Goal: Task Accomplishment & Management: Use online tool/utility

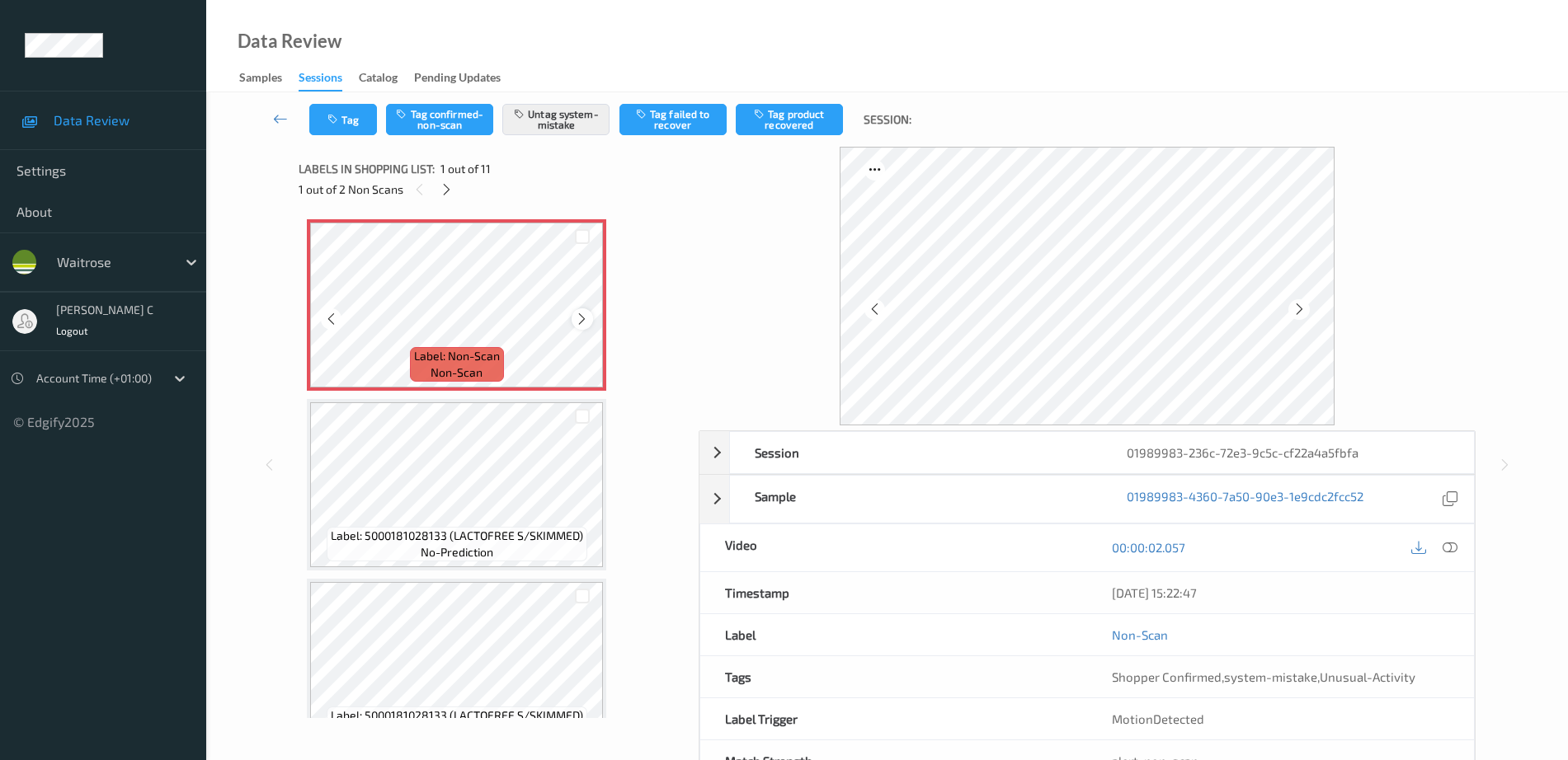
click at [584, 315] on icon at bounding box center [581, 319] width 14 height 15
click at [447, 191] on icon at bounding box center [446, 190] width 14 height 15
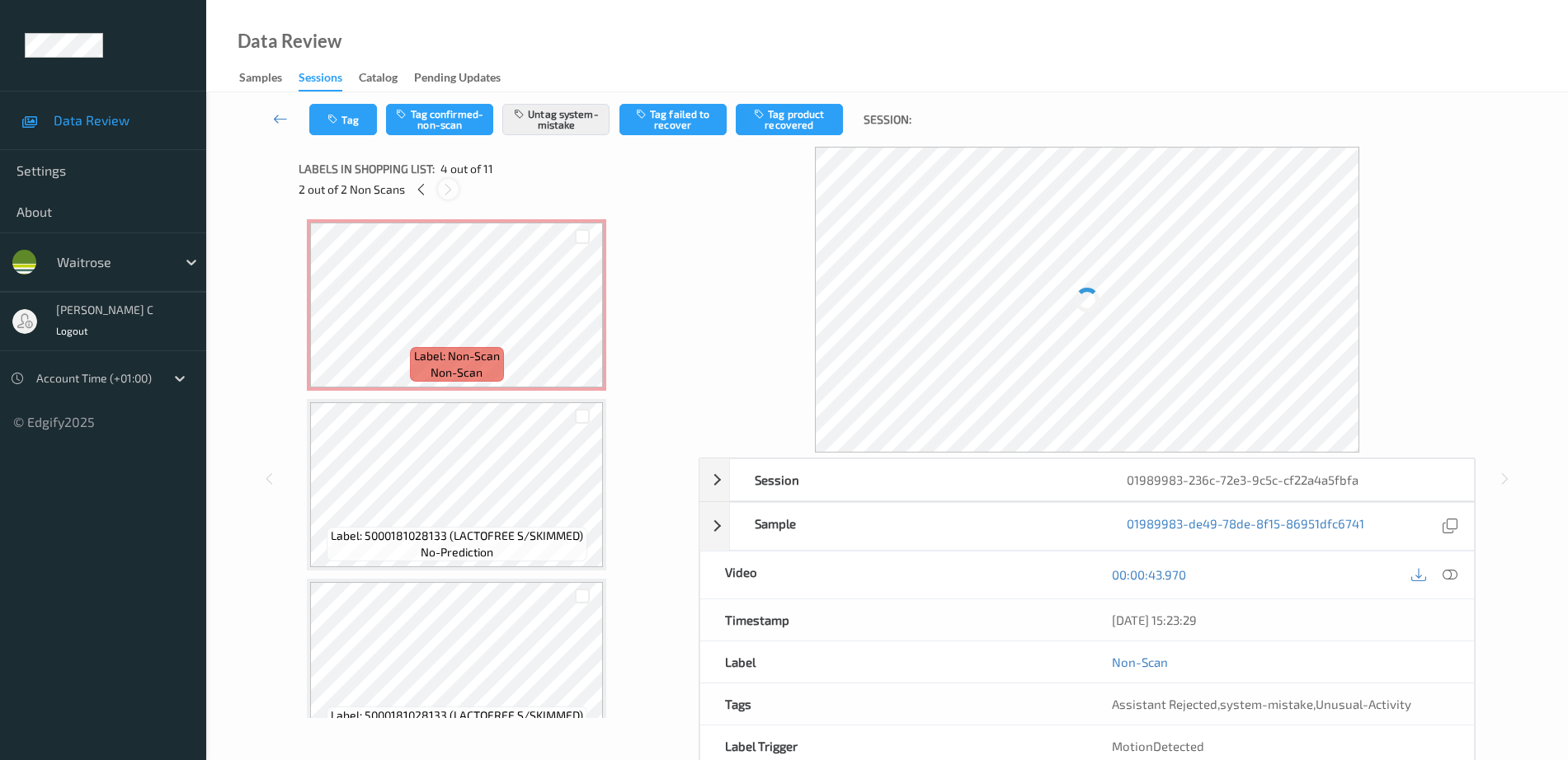
scroll to position [367, 0]
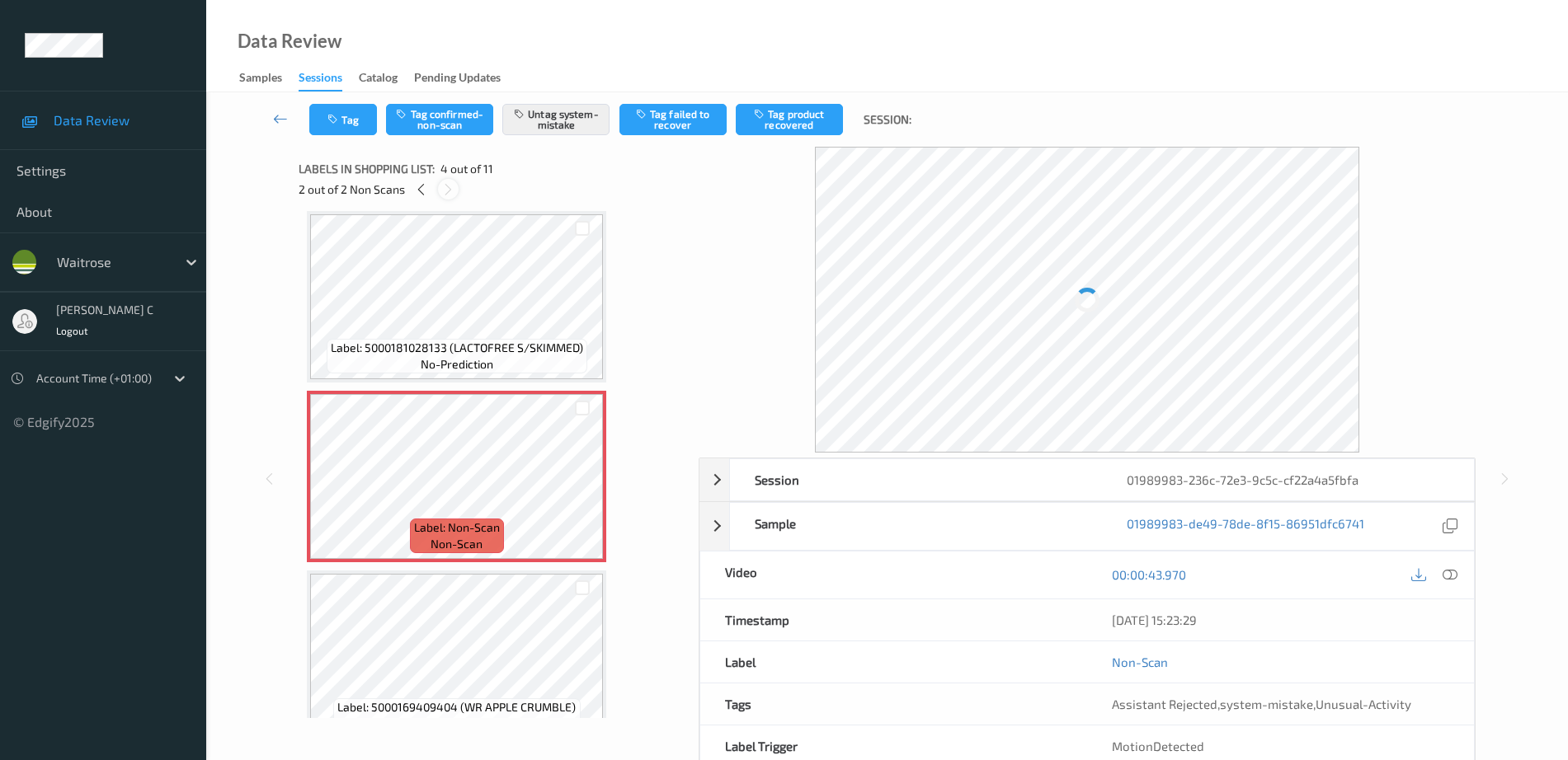
click at [447, 191] on icon at bounding box center [448, 190] width 14 height 15
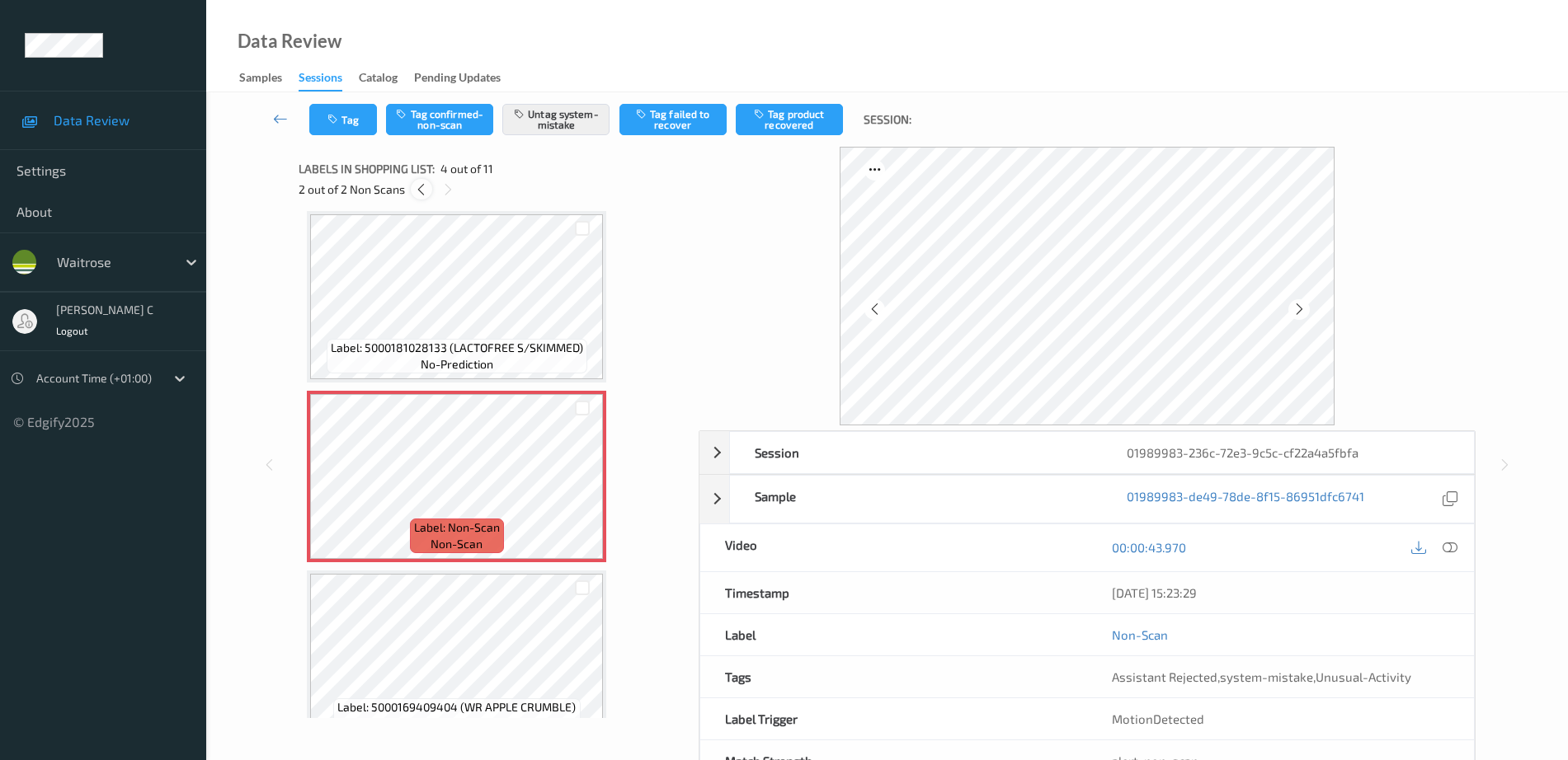
click at [424, 190] on icon at bounding box center [420, 190] width 14 height 15
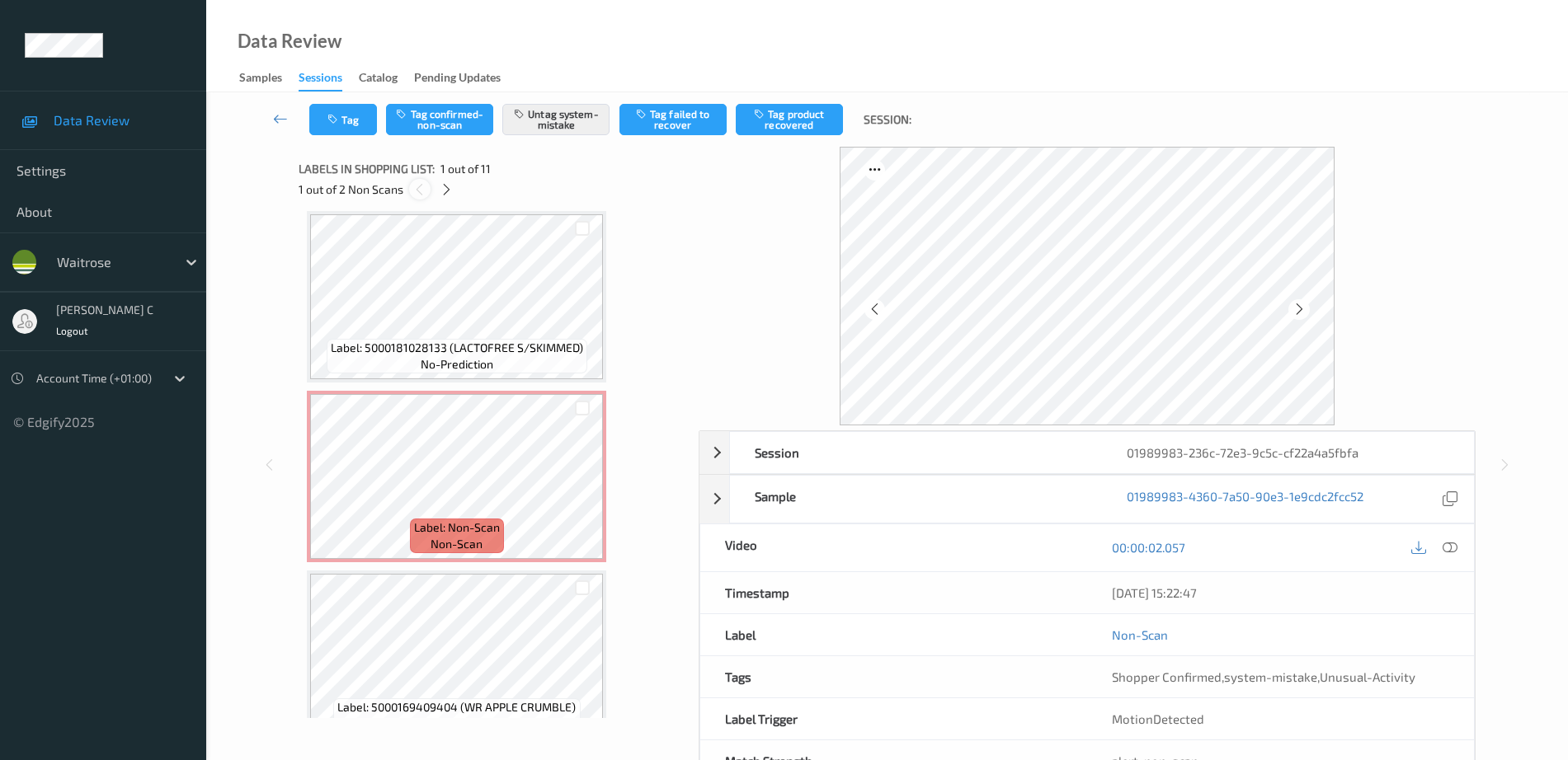
scroll to position [8, 0]
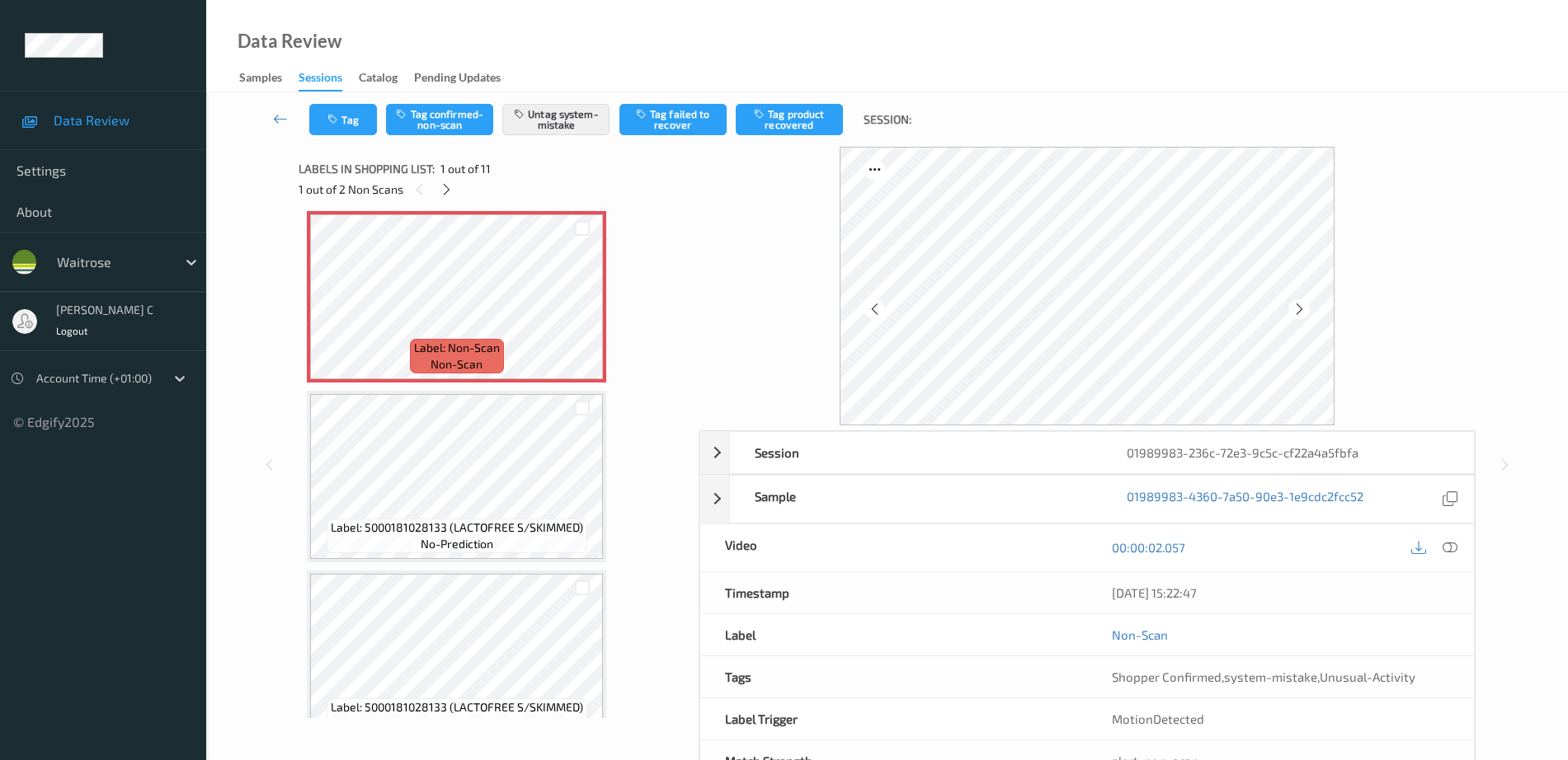
click at [453, 180] on div "1 out of 2 Non Scans" at bounding box center [493, 189] width 388 height 21
click at [448, 185] on icon at bounding box center [446, 190] width 14 height 15
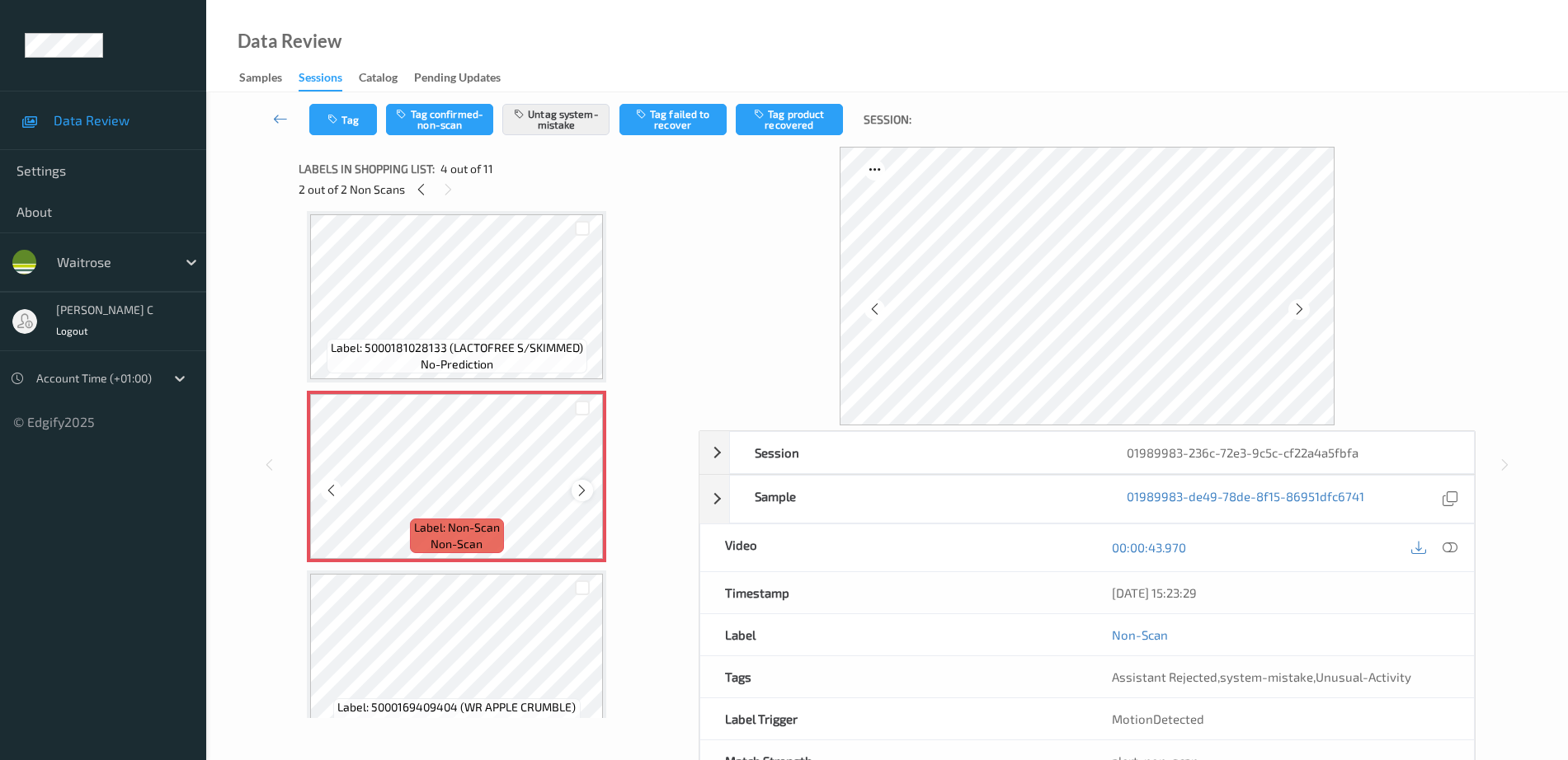
click at [575, 493] on icon at bounding box center [581, 490] width 14 height 15
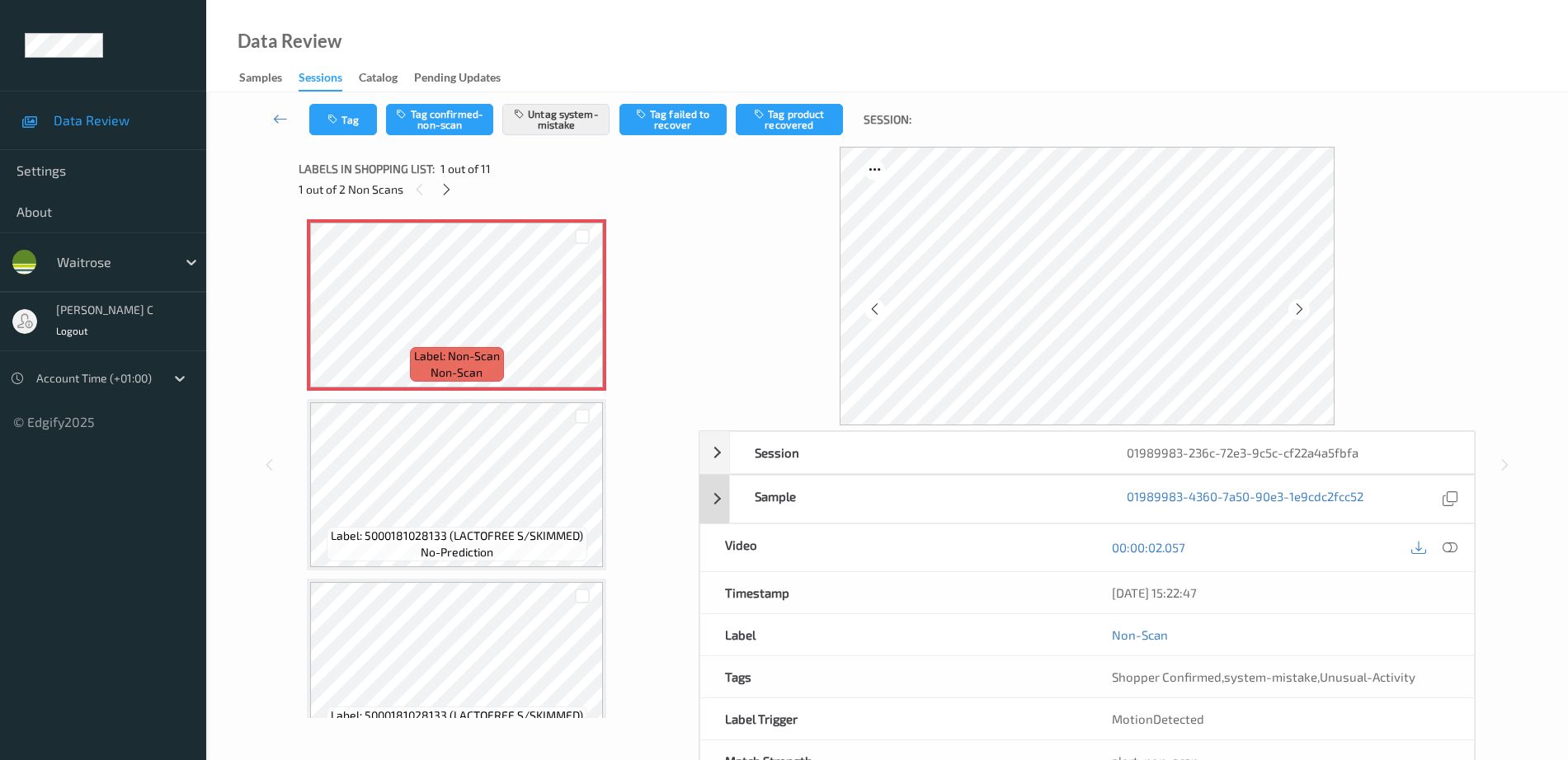
click at [1455, 540] on icon at bounding box center [1450, 547] width 15 height 15
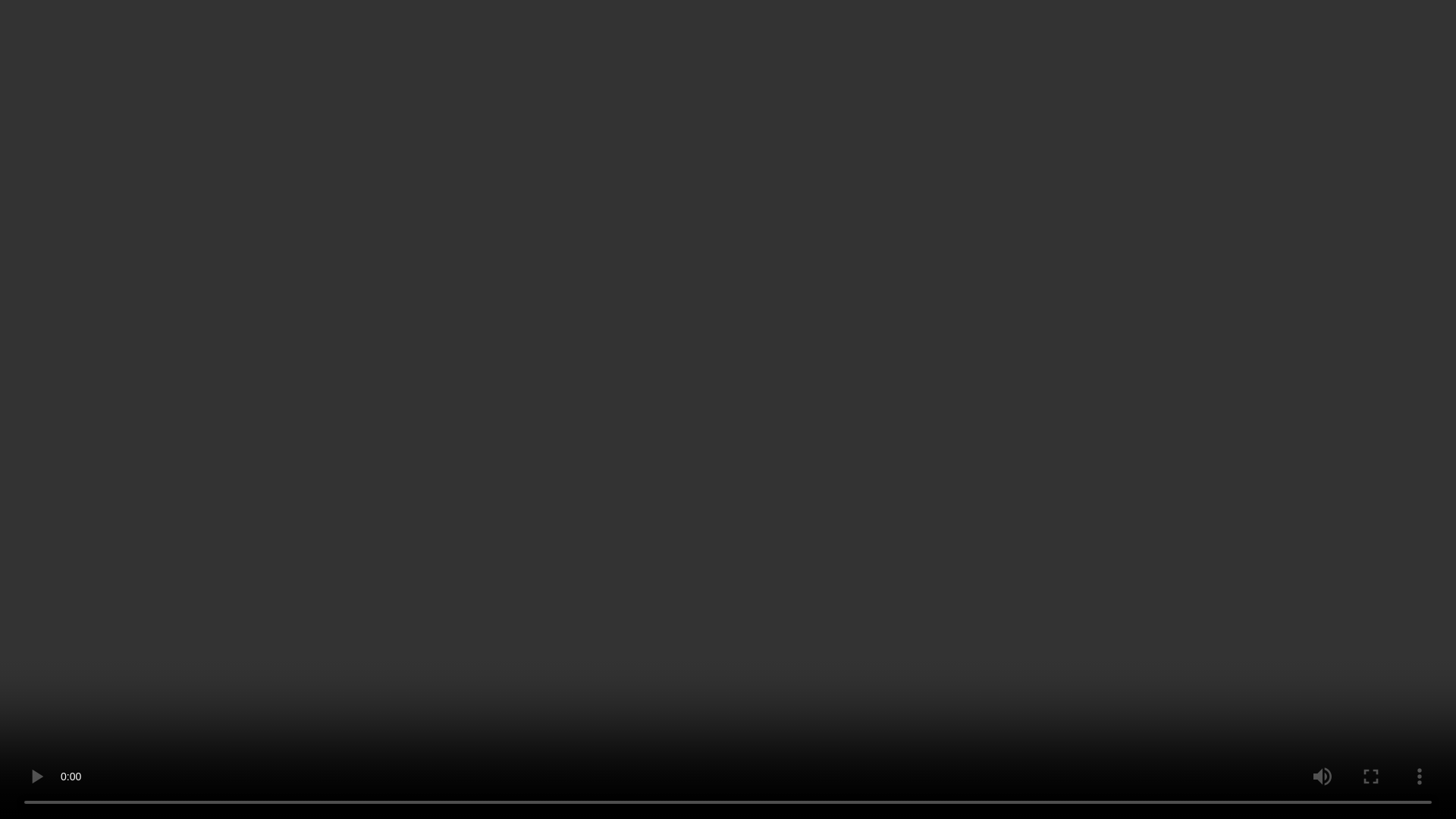
click at [358, 664] on video at bounding box center [728, 409] width 1456 height 819
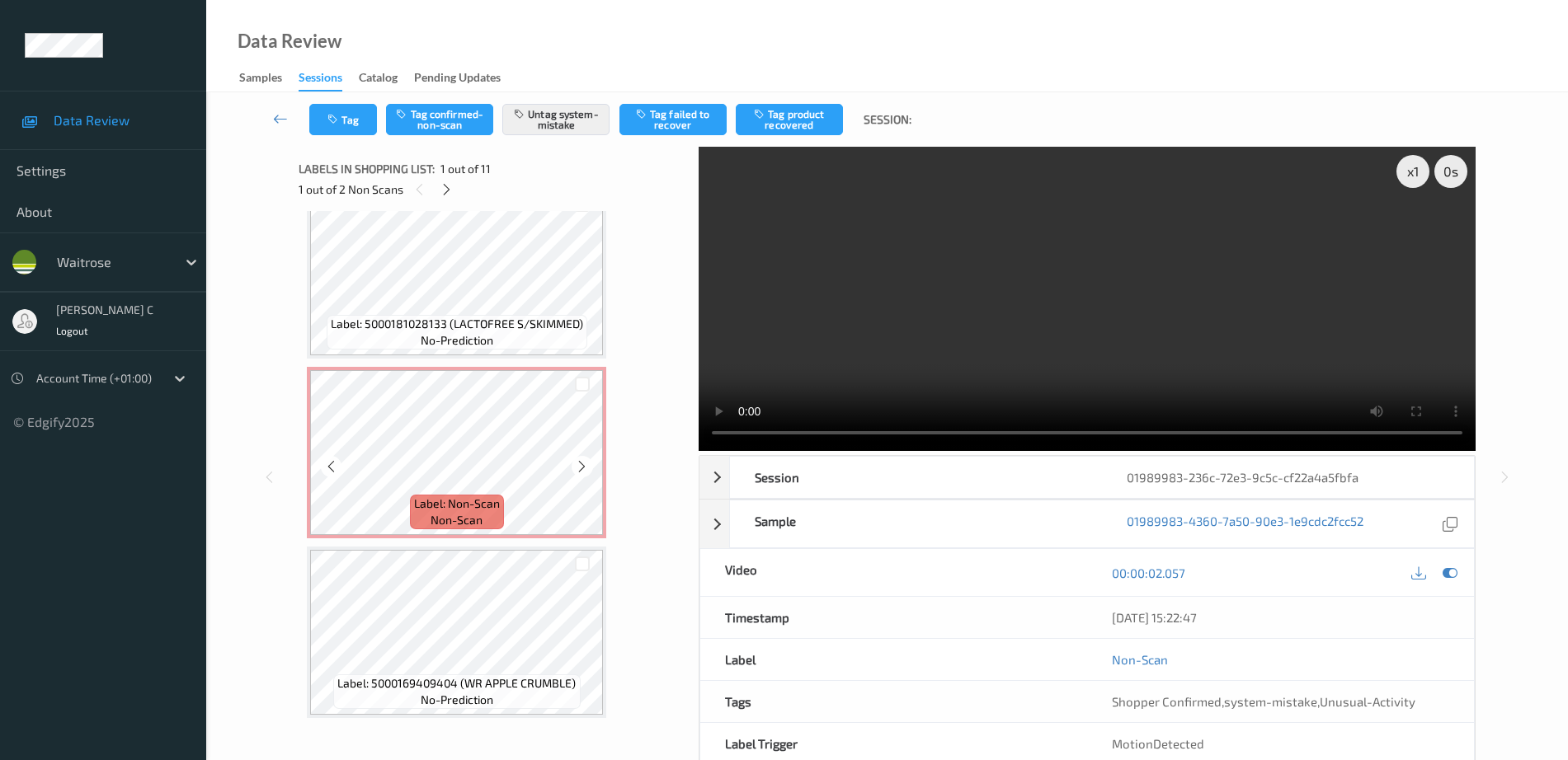
scroll to position [515, 0]
